Goal: Task Accomplishment & Management: Use online tool/utility

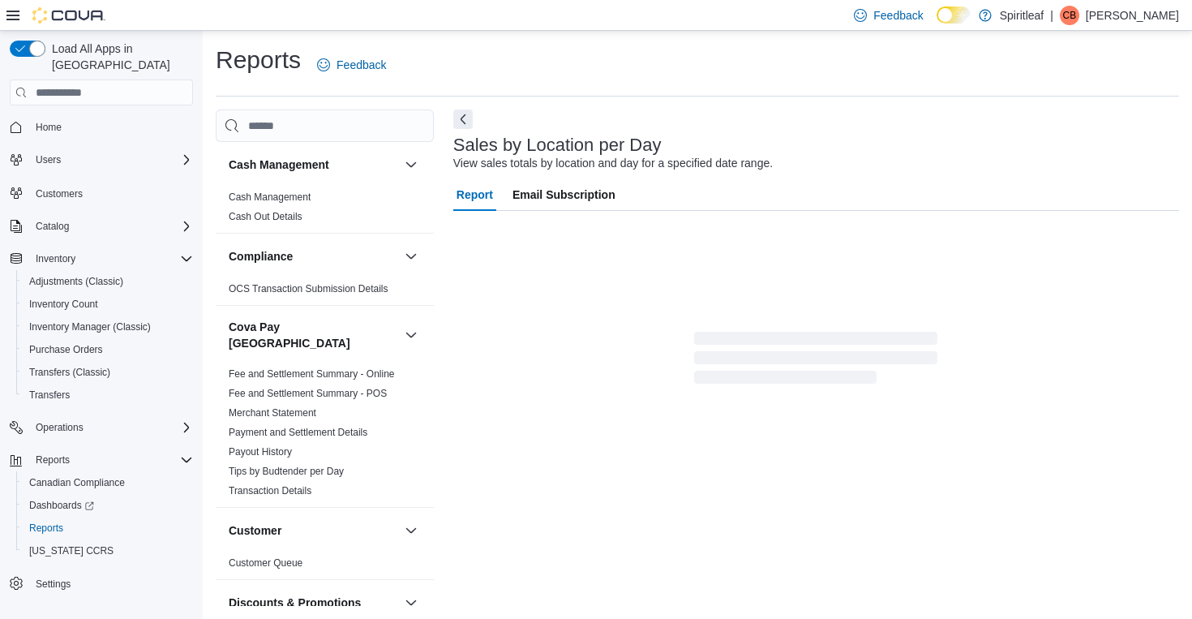
scroll to position [6, 0]
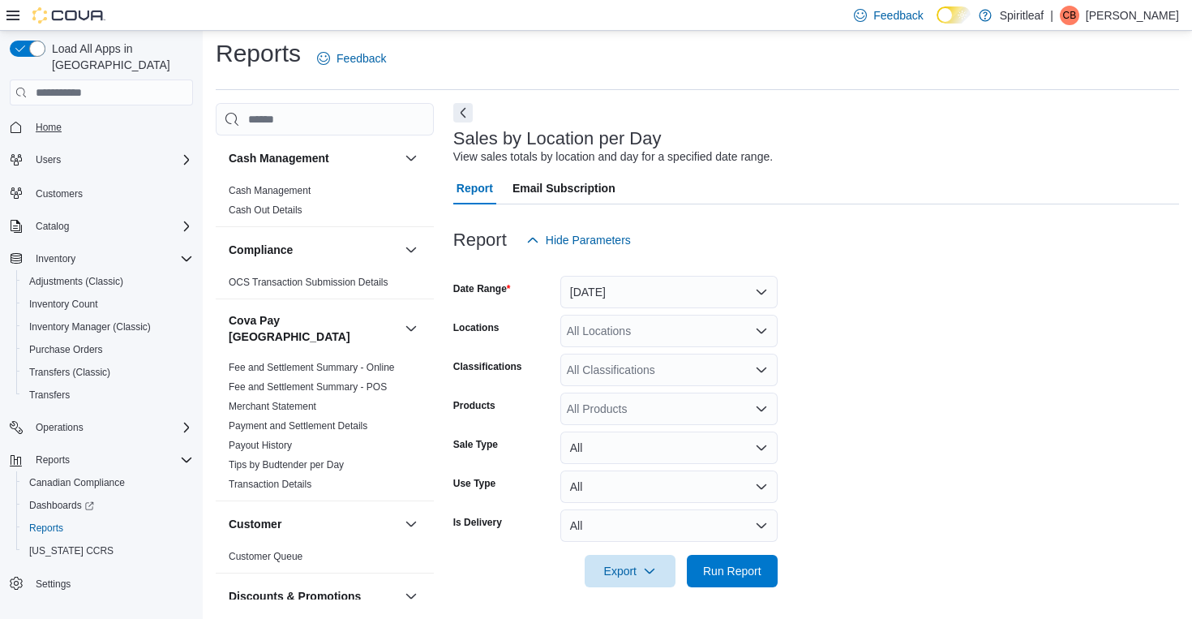
click at [50, 121] on span "Home" at bounding box center [49, 127] width 26 height 13
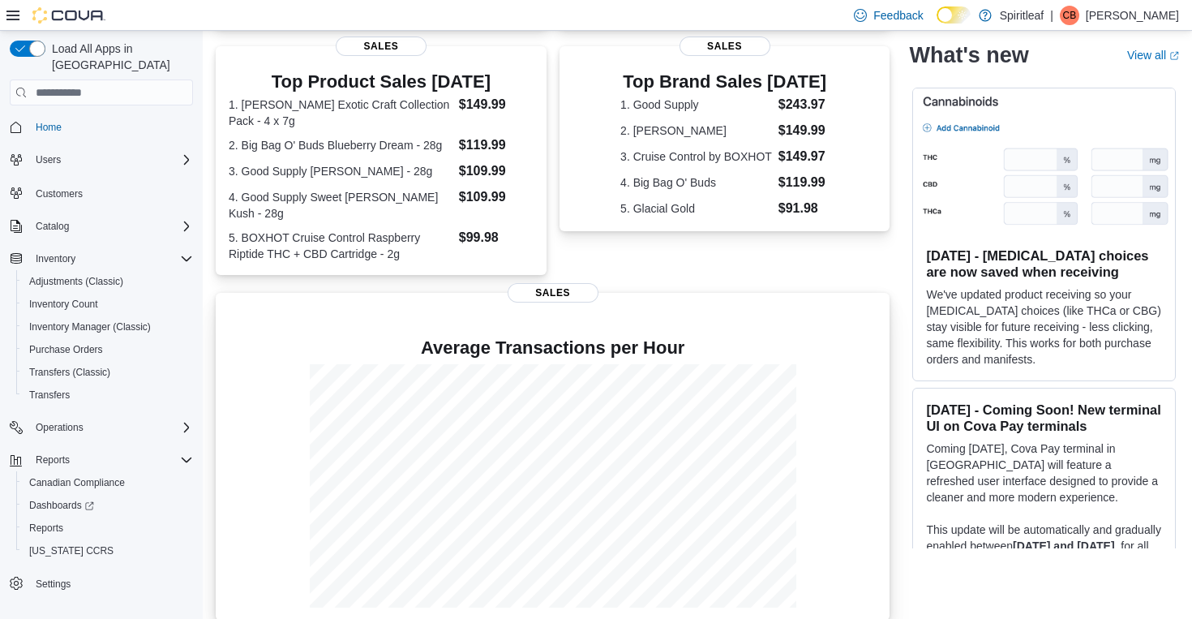
scroll to position [322, 0]
click at [59, 521] on span "Reports" at bounding box center [46, 527] width 34 height 13
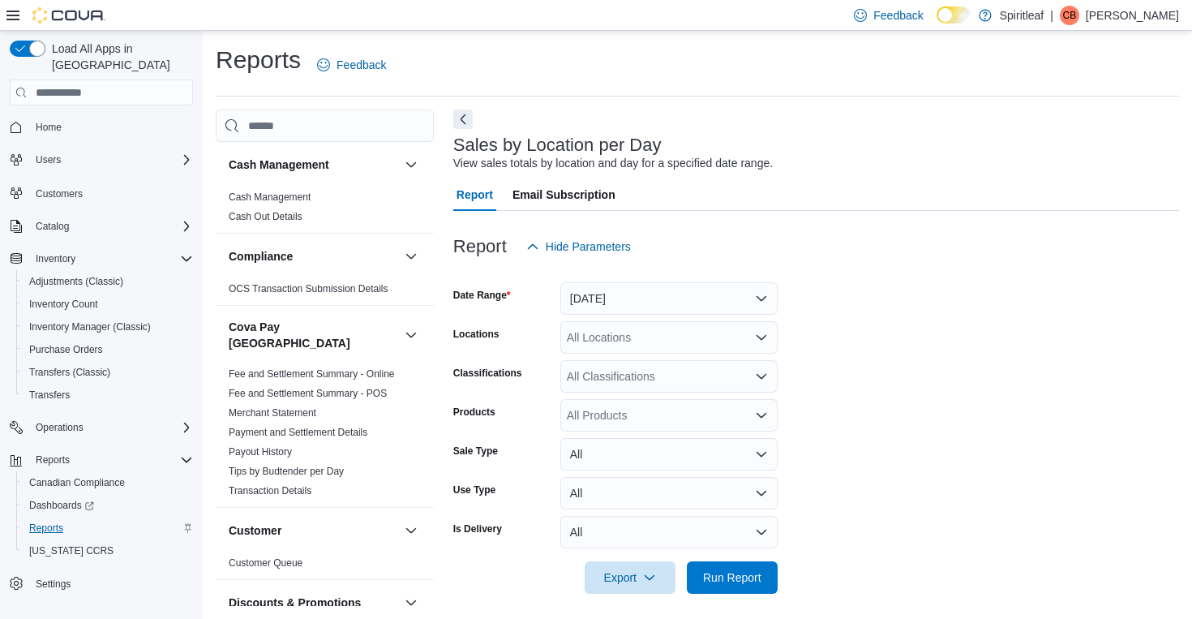
scroll to position [6, 0]
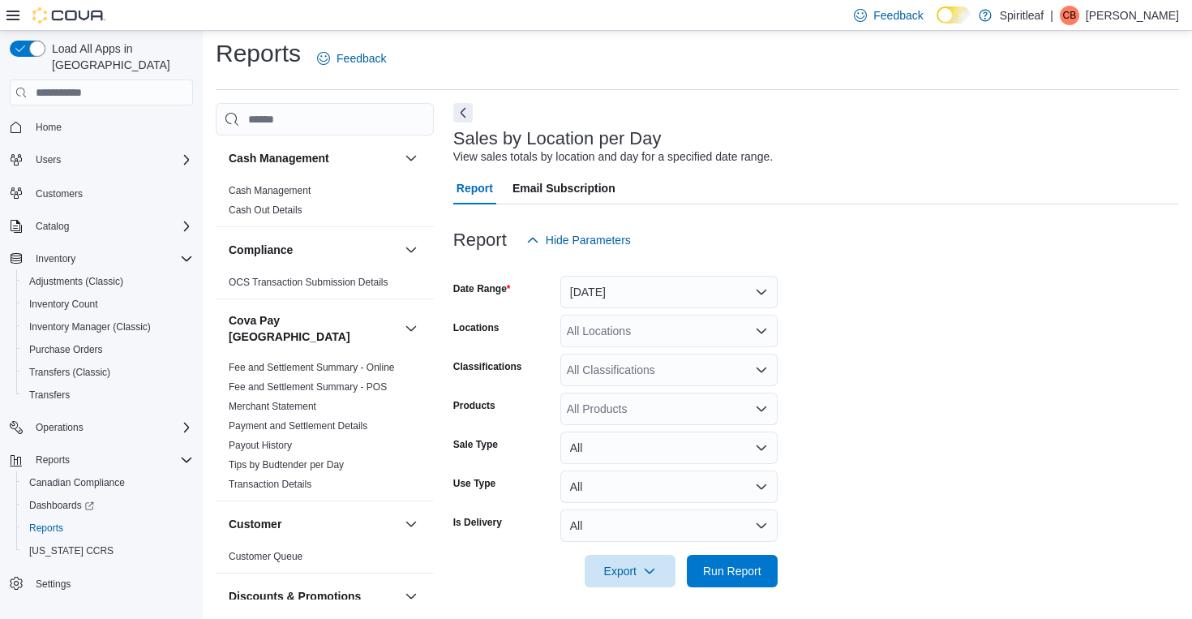
click at [667, 299] on button "[DATE]" at bounding box center [668, 292] width 217 height 32
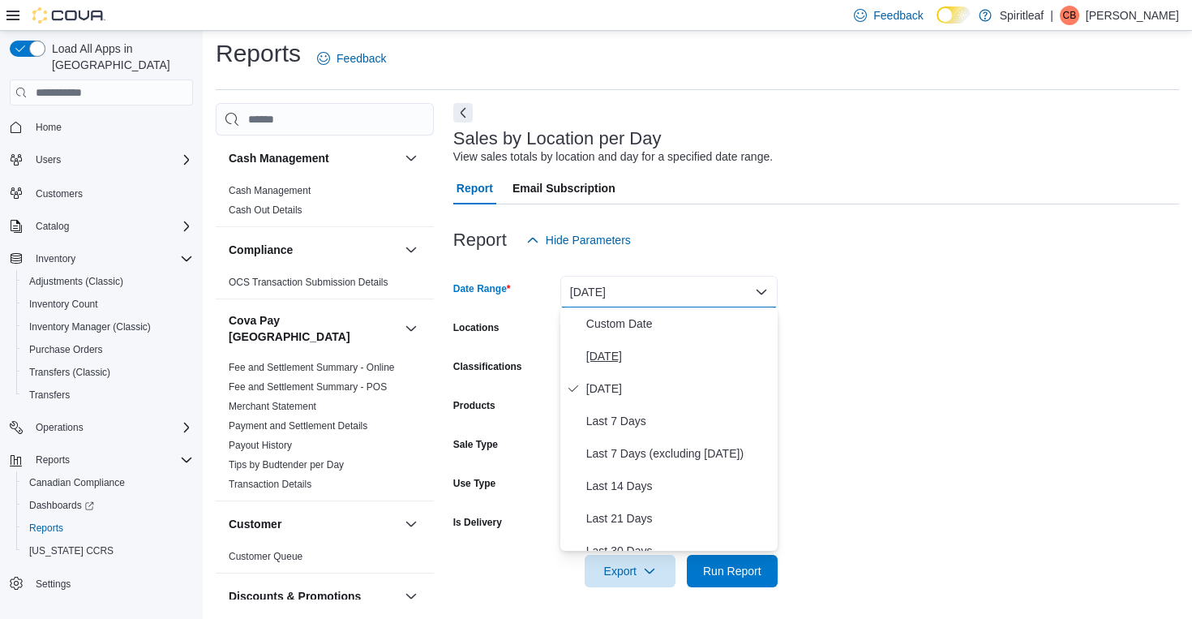
click at [622, 356] on span "[DATE]" at bounding box center [678, 355] width 185 height 19
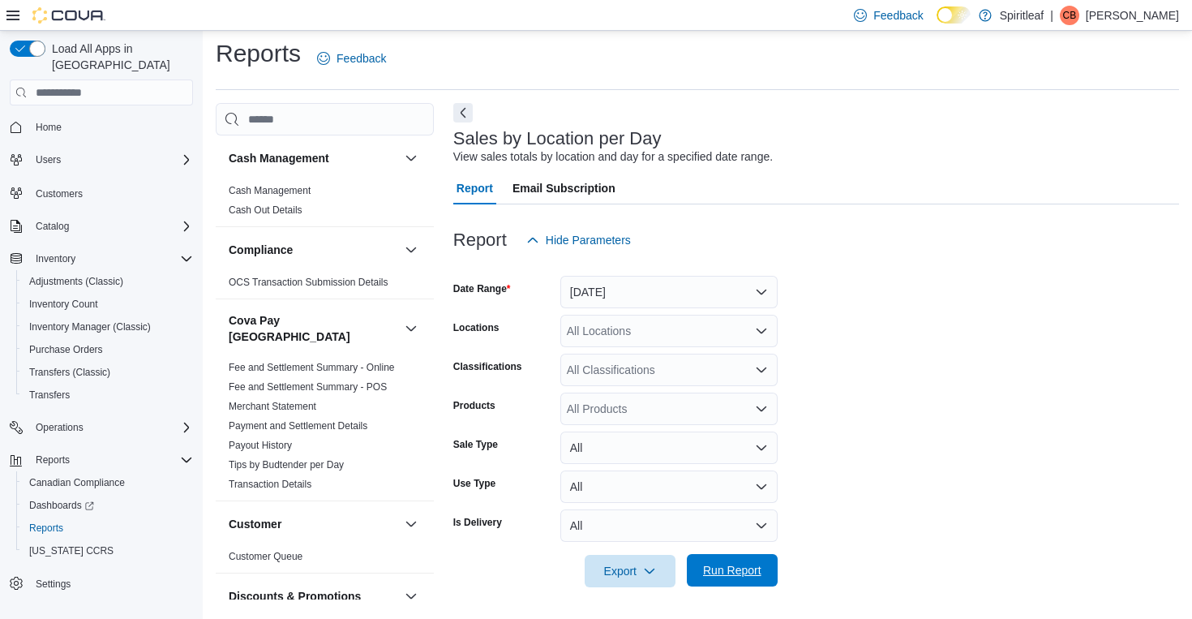
click at [727, 566] on span "Run Report" at bounding box center [732, 570] width 58 height 16
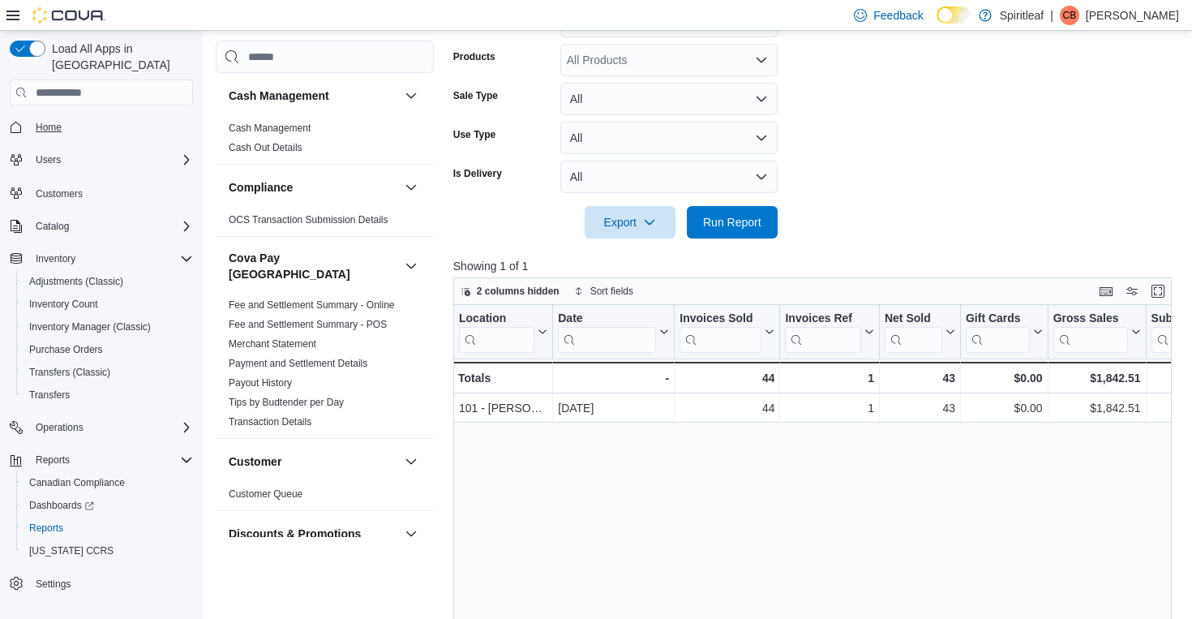
click at [46, 121] on span "Home" at bounding box center [49, 127] width 26 height 13
